Goal: Use online tool/utility: Utilize a website feature to perform a specific function

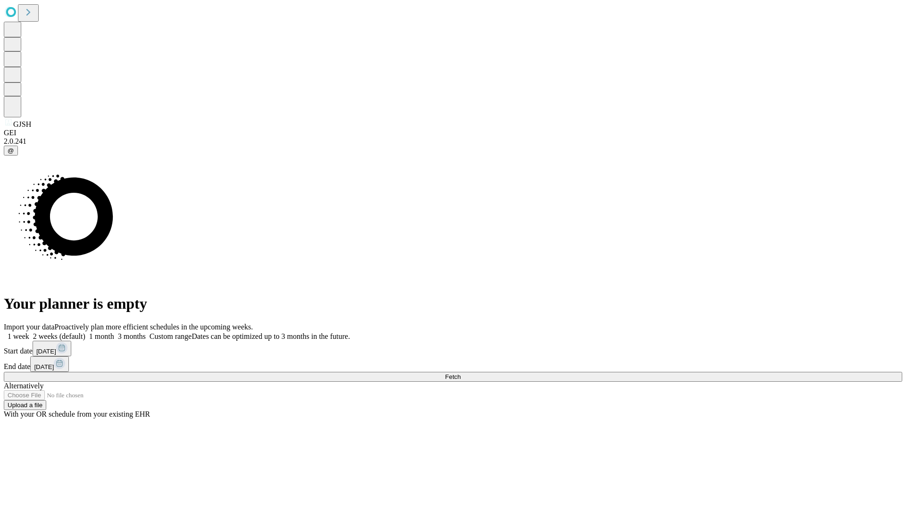
click at [460, 374] on span "Fetch" at bounding box center [453, 377] width 16 height 7
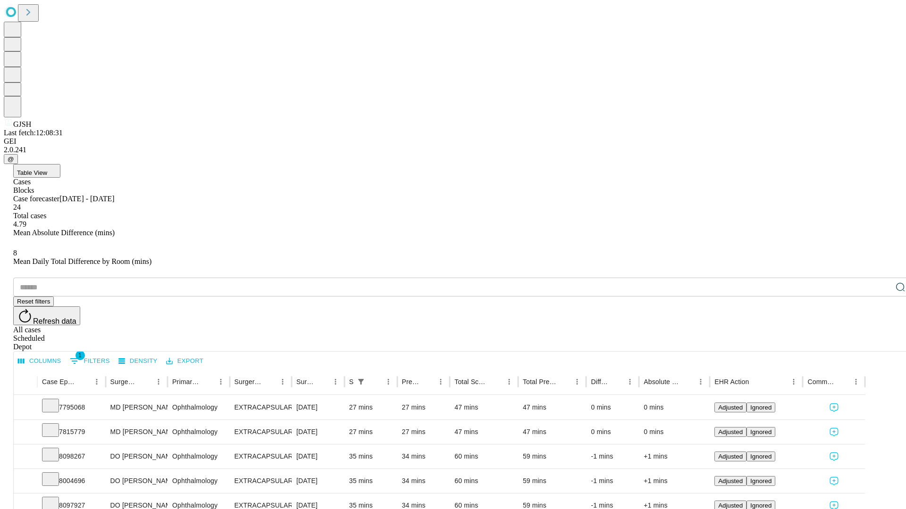
click at [47, 169] on span "Table View" at bounding box center [32, 172] width 30 height 7
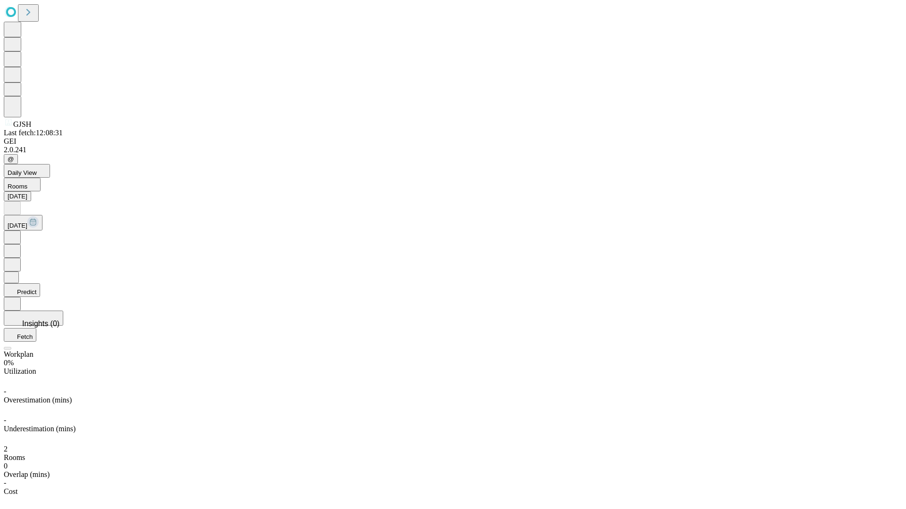
click at [40, 283] on button "Predict" at bounding box center [22, 290] width 36 height 14
